Goal: Transaction & Acquisition: Purchase product/service

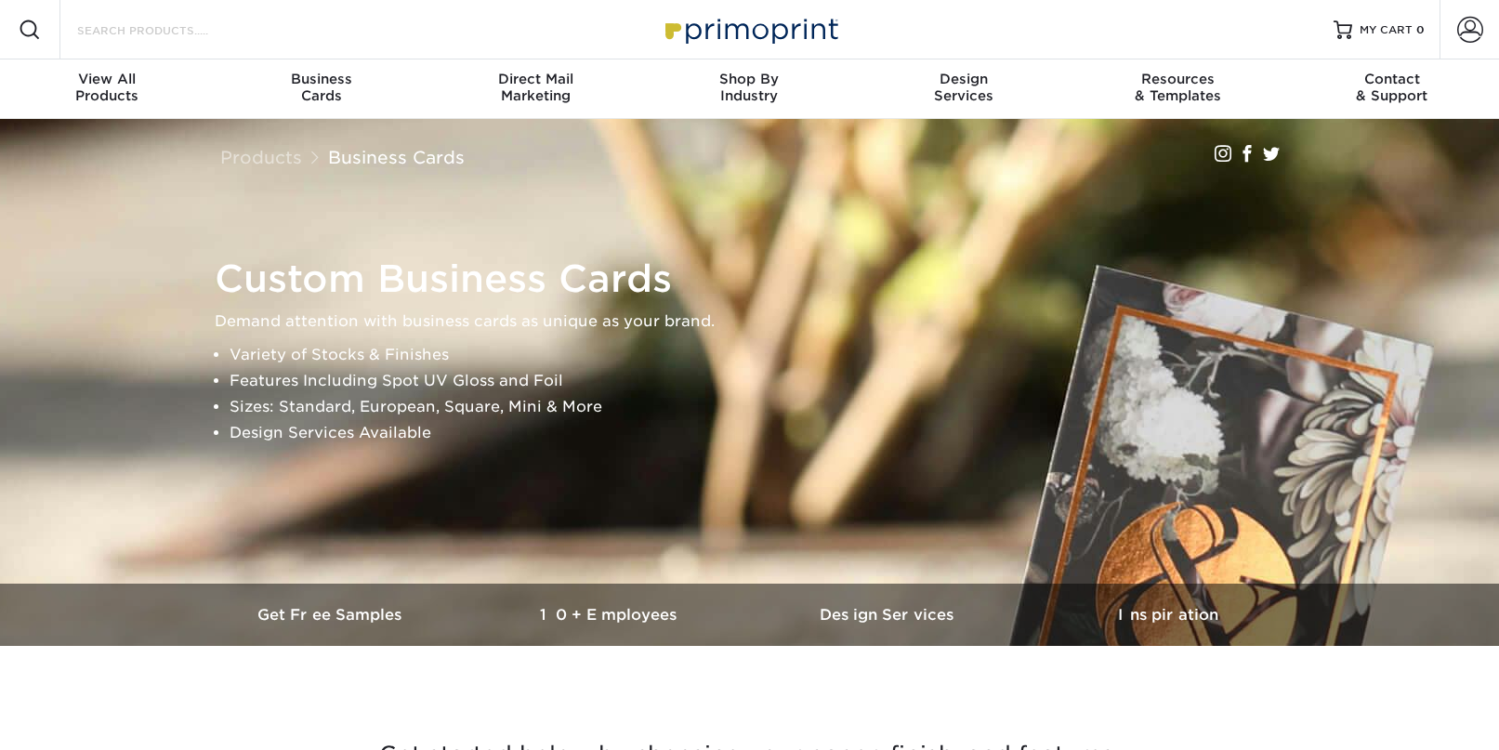
click at [165, 32] on input "Search Products" at bounding box center [165, 30] width 181 height 22
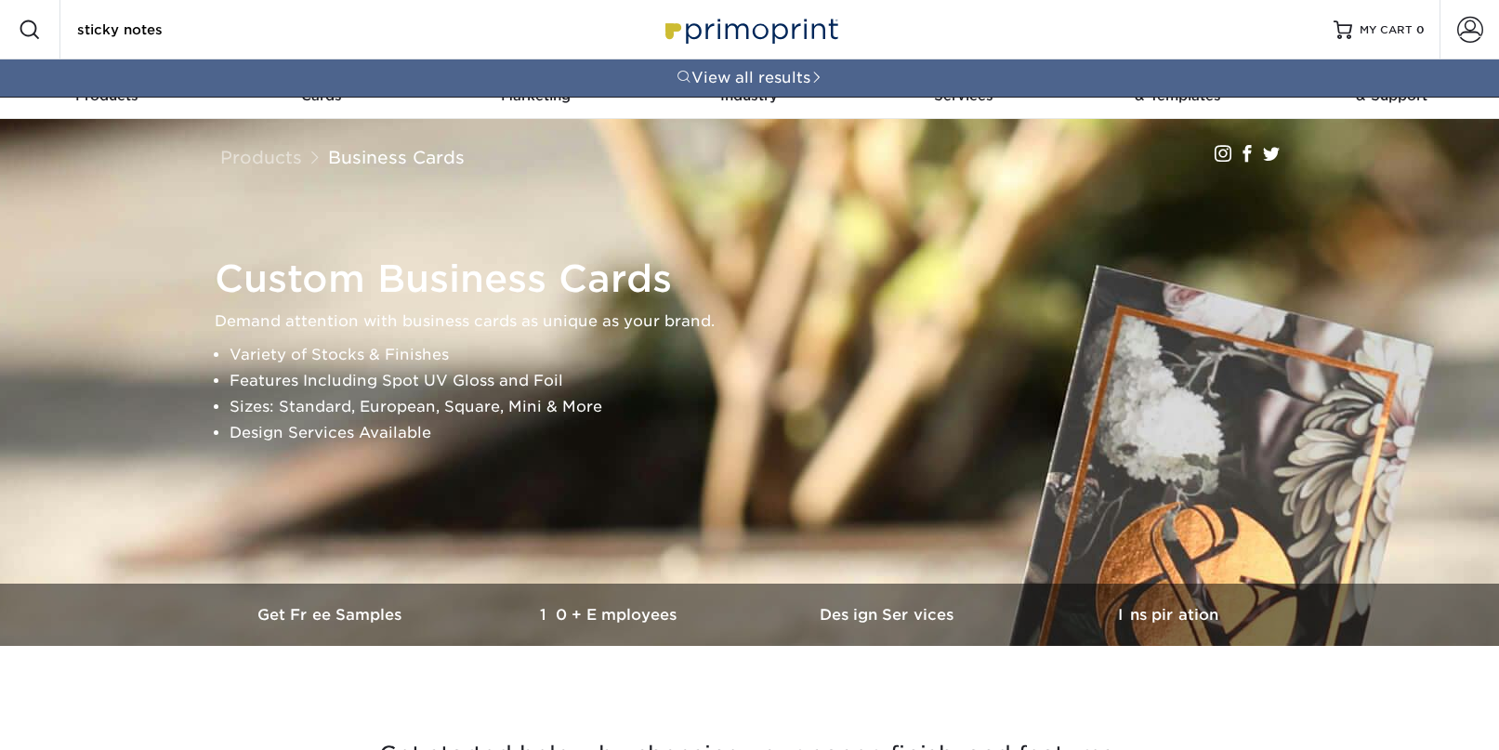
type input "sticky notes"
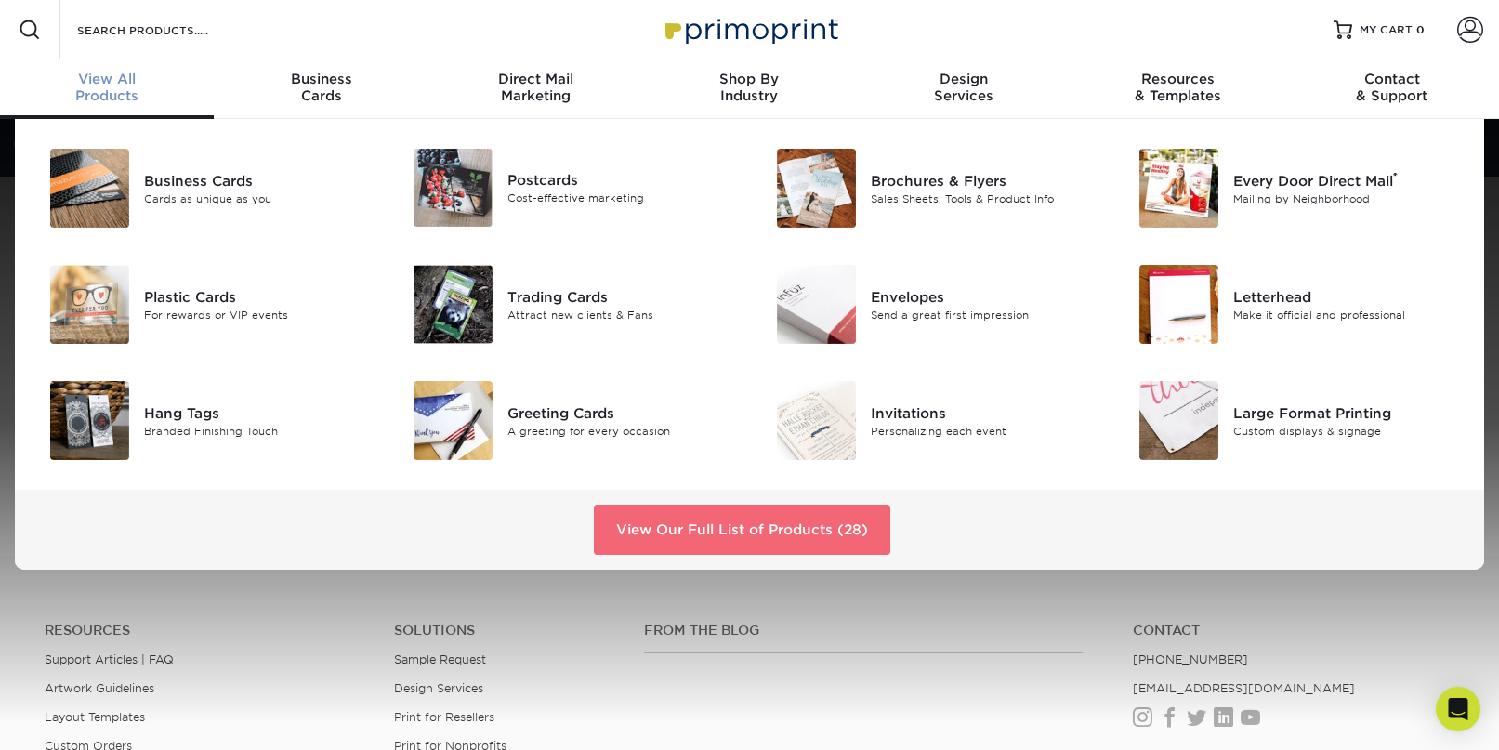
click at [733, 517] on link "View Our Full List of Products (28)" at bounding box center [742, 530] width 297 height 50
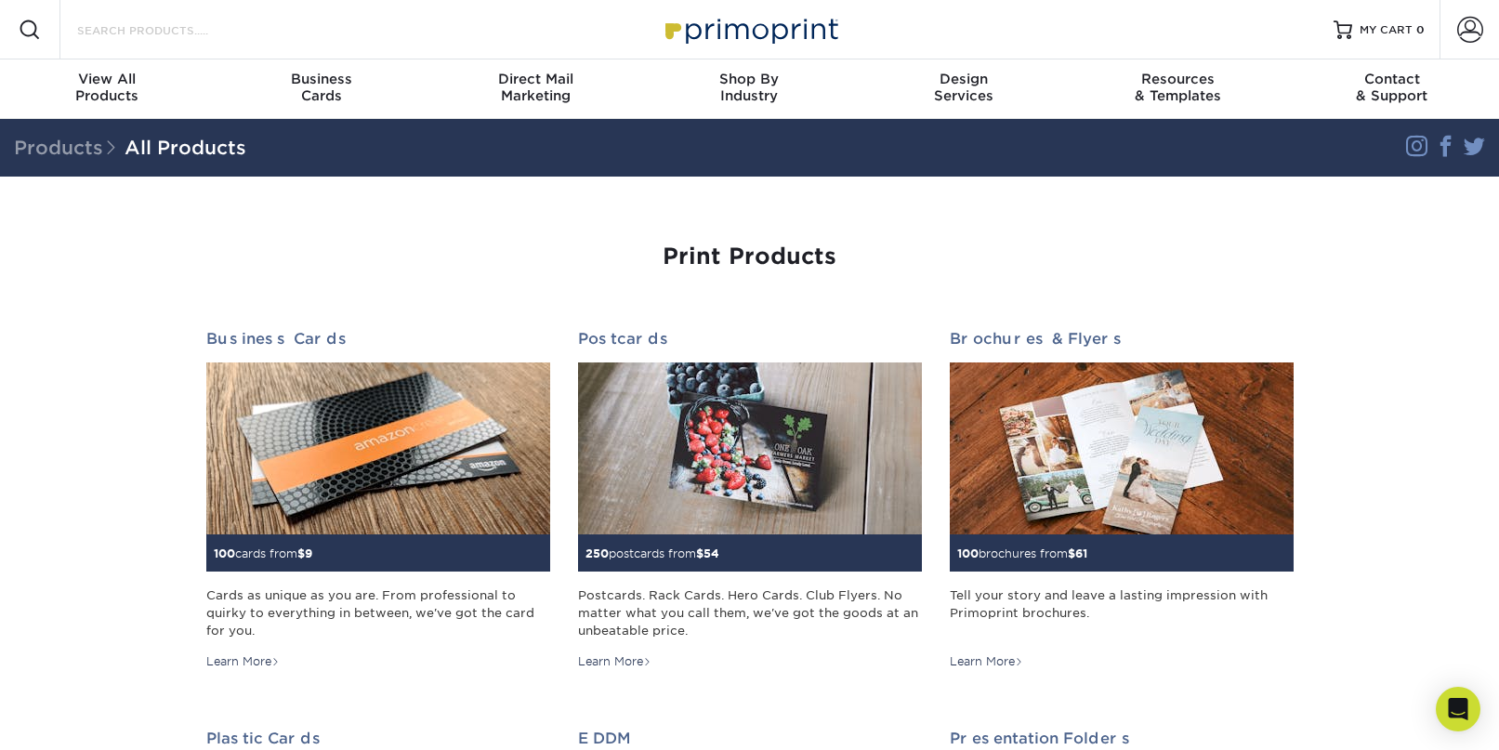
click at [220, 28] on input "Search Products" at bounding box center [165, 30] width 181 height 22
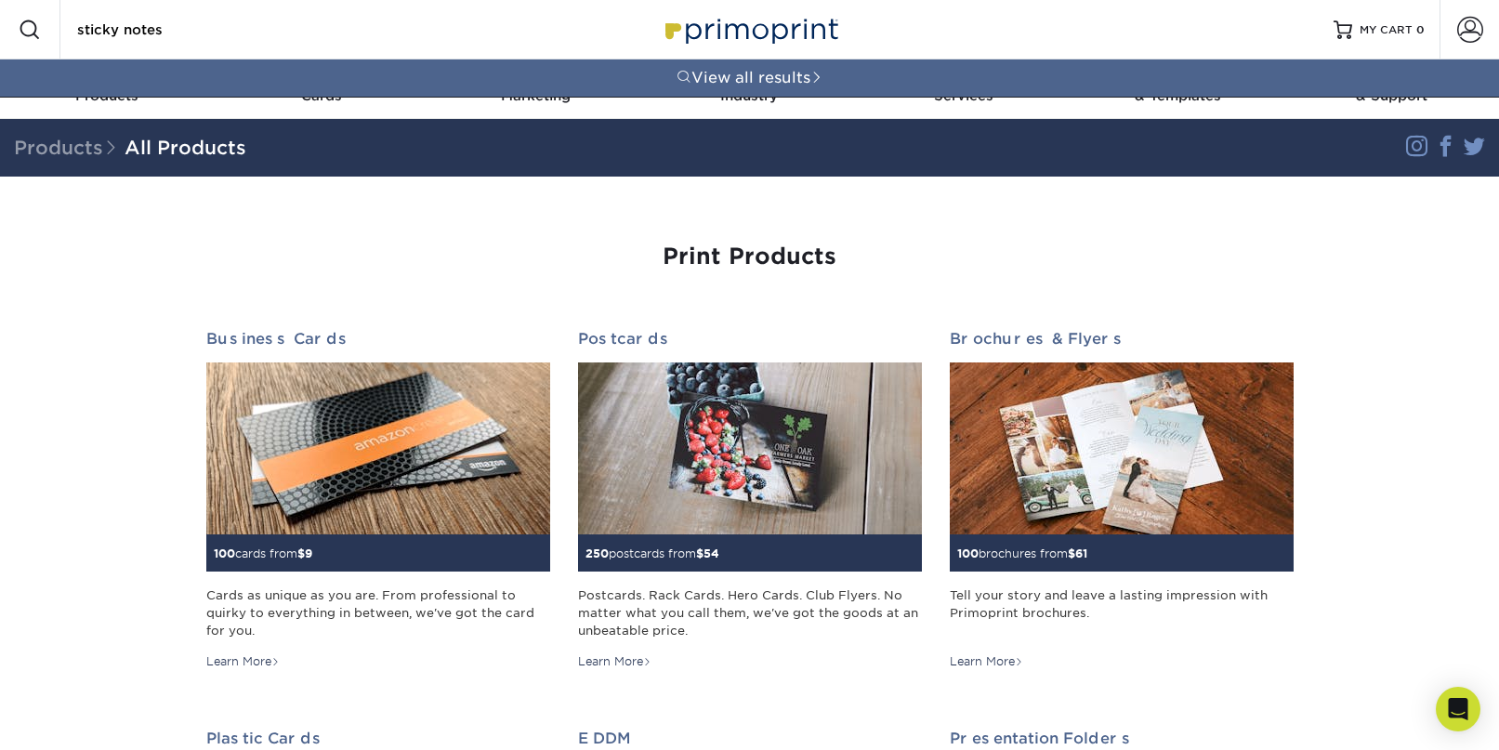
type input "sticky notes"
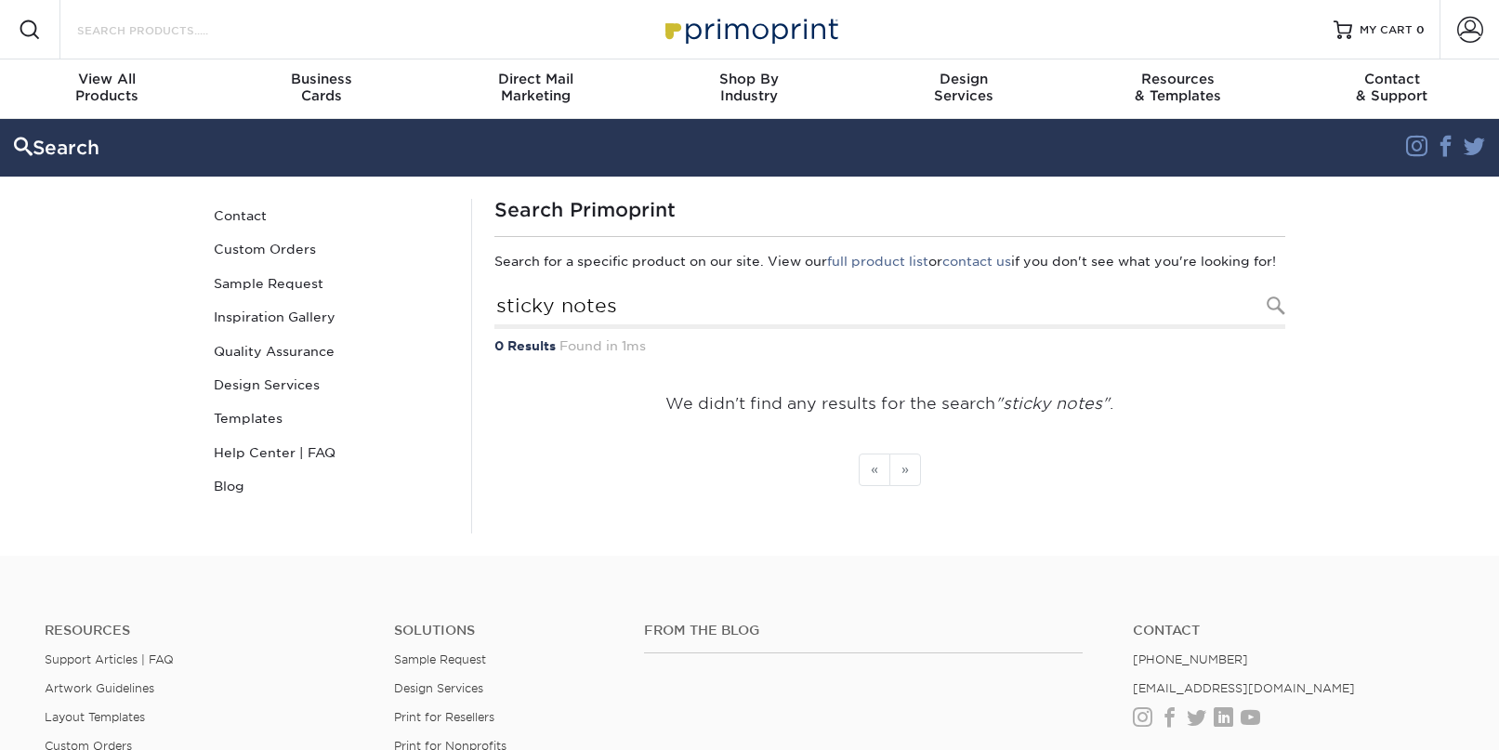
click at [220, 28] on input "Search Products" at bounding box center [165, 30] width 181 height 22
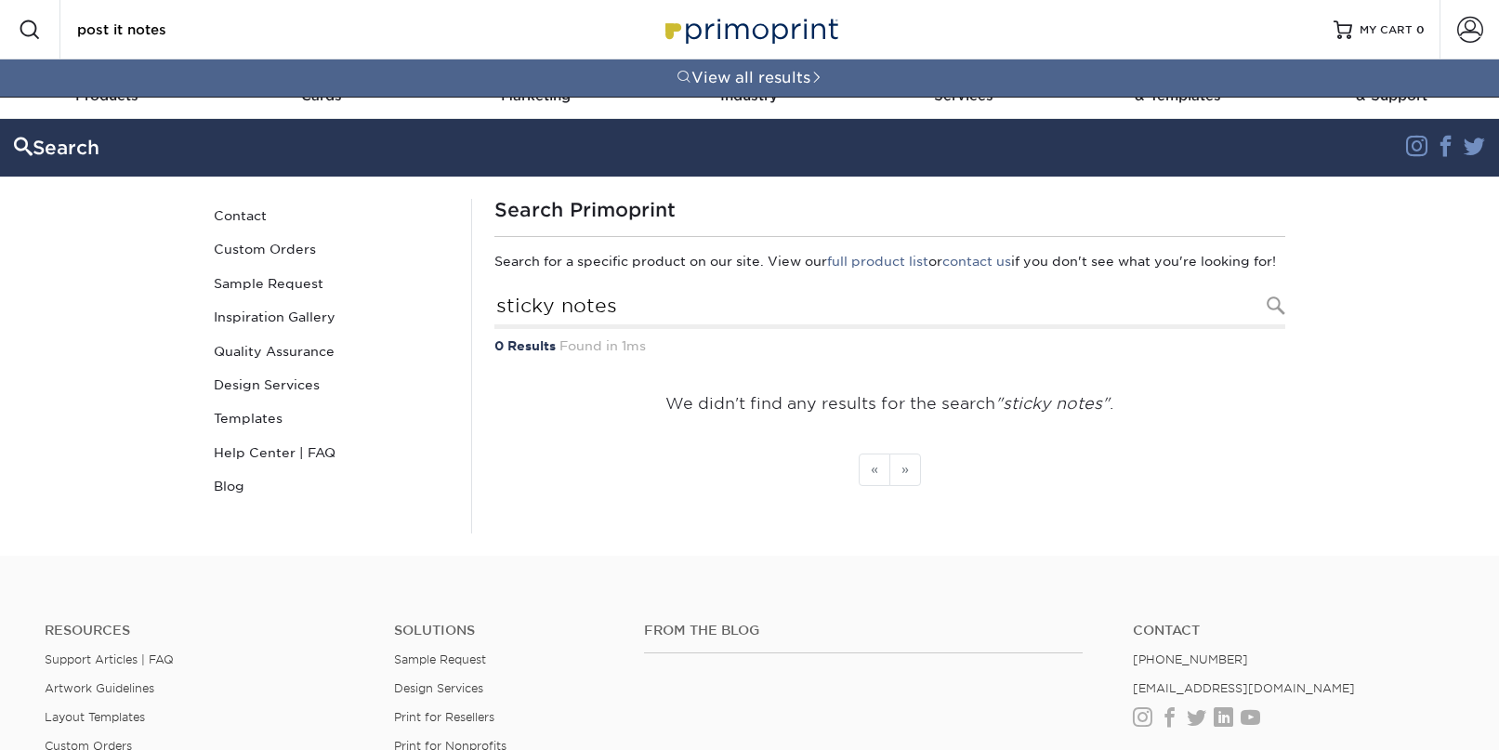
type input "post it notes"
